Goal: Transaction & Acquisition: Purchase product/service

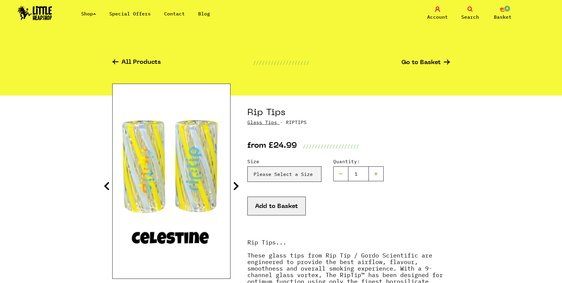
click at [43, 13] on img at bounding box center [35, 13] width 34 height 14
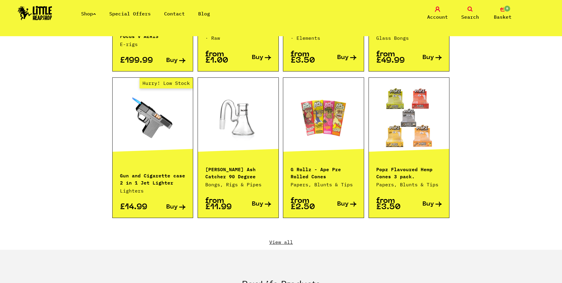
scroll to position [563, 0]
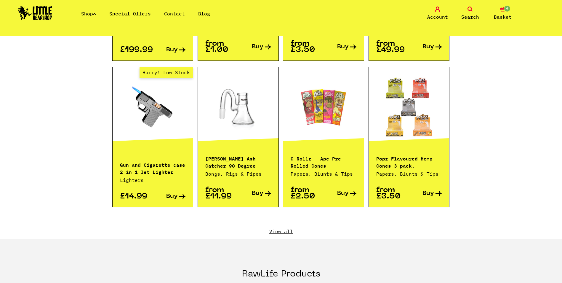
click at [281, 228] on link "View all" at bounding box center [281, 231] width 338 height 7
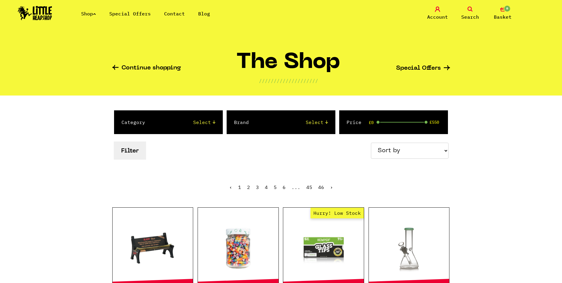
click at [438, 152] on select "Sort by Price - Low to High Price - High to Low Newest Products" at bounding box center [410, 150] width 78 height 16
select select "newest"
click at [372, 142] on select "Sort by Price - Low to High Price - High to Low Newest Products" at bounding box center [410, 150] width 78 height 16
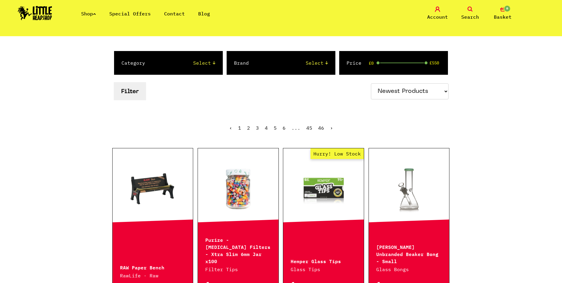
scroll to position [118, 0]
